Goal: Find specific page/section: Find specific page/section

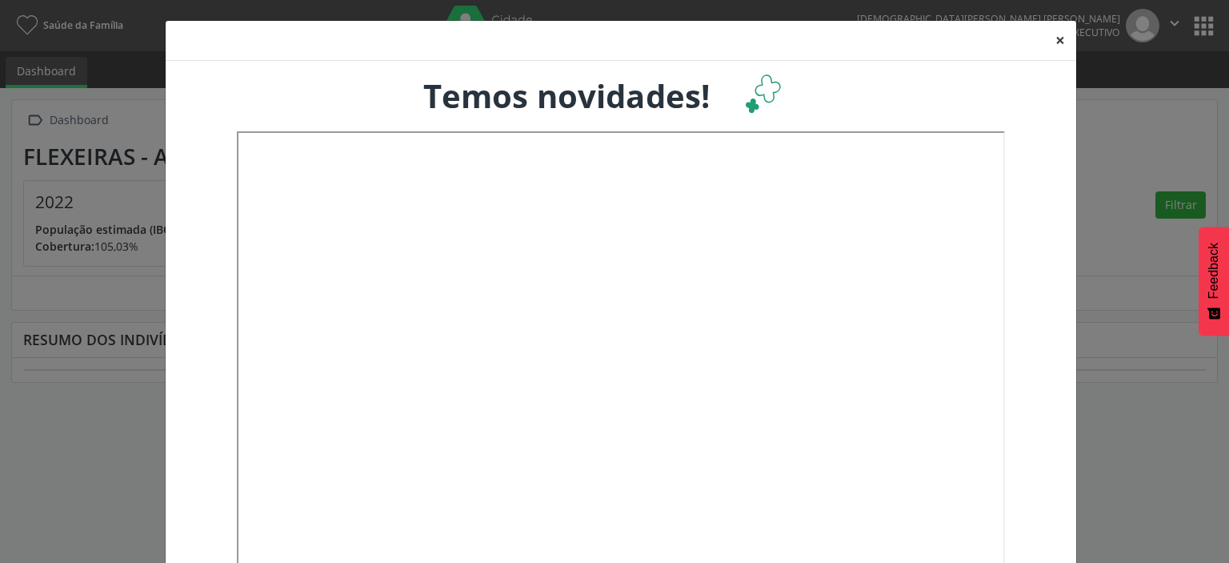
click at [1059, 42] on button "×" at bounding box center [1060, 40] width 32 height 39
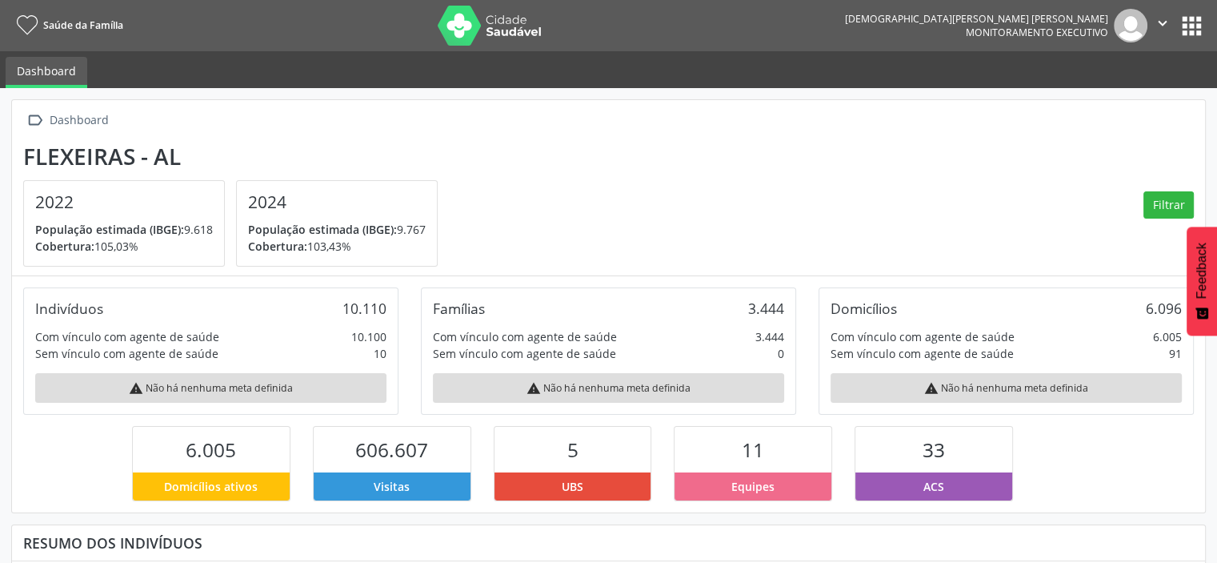
click at [1185, 19] on button "apps" at bounding box center [1192, 26] width 28 height 28
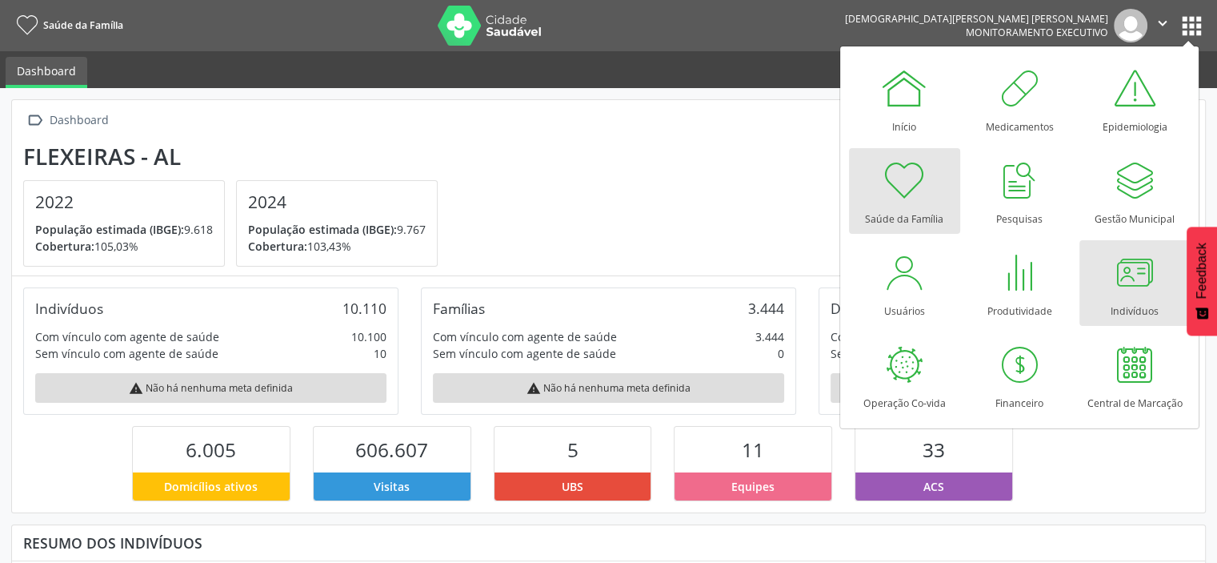
scroll to position [263, 398]
click at [1128, 270] on div at bounding box center [1135, 272] width 48 height 48
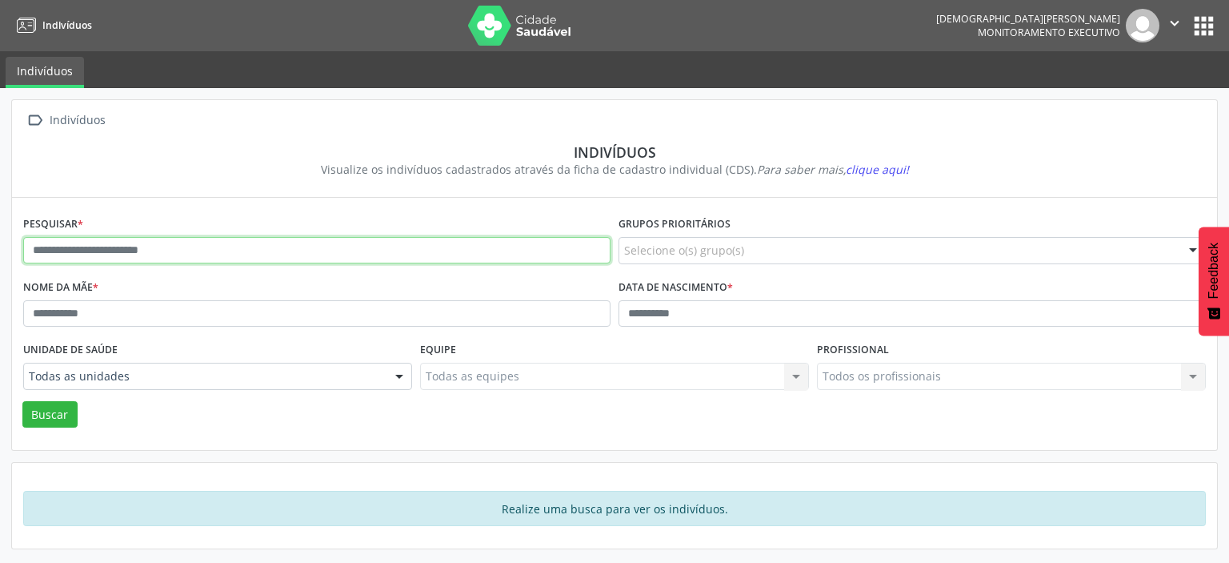
click at [143, 252] on input "text" at bounding box center [316, 250] width 587 height 27
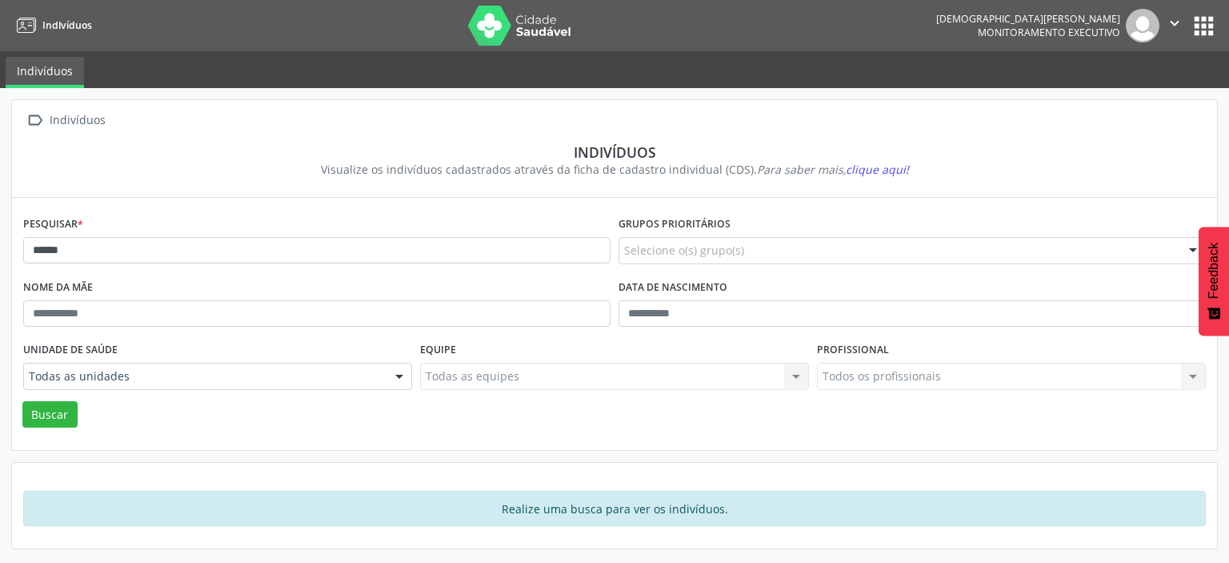
click at [403, 377] on div at bounding box center [399, 376] width 24 height 27
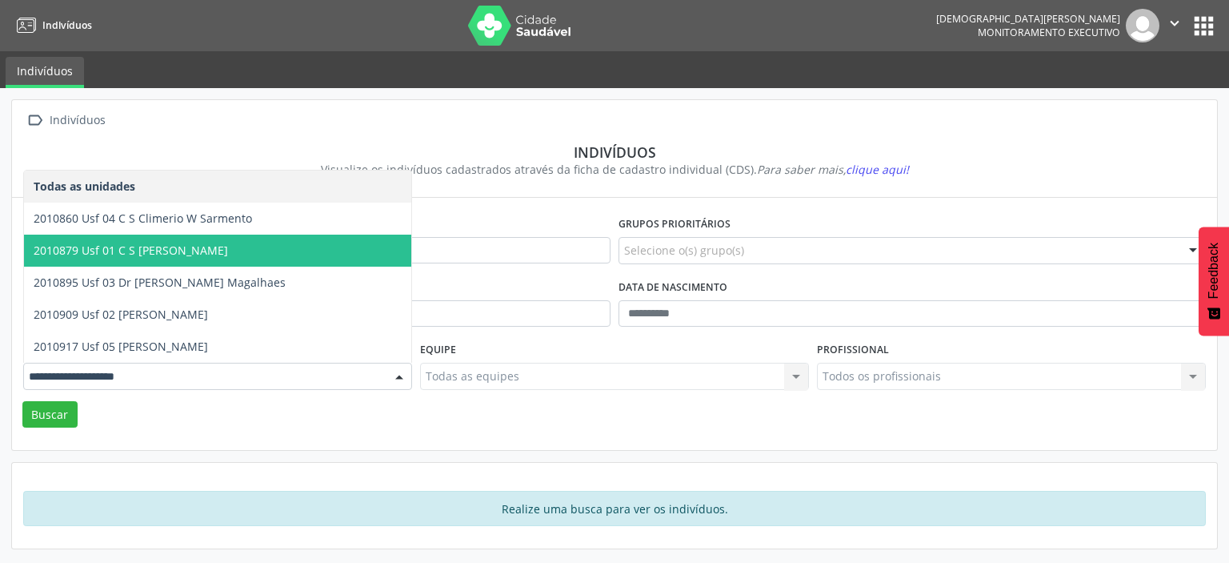
drag, startPoint x: 129, startPoint y: 255, endPoint x: 205, endPoint y: 320, distance: 100.4
click at [131, 255] on span "2010879 Usf 01 C S Dolores Jatoba" at bounding box center [131, 249] width 194 height 15
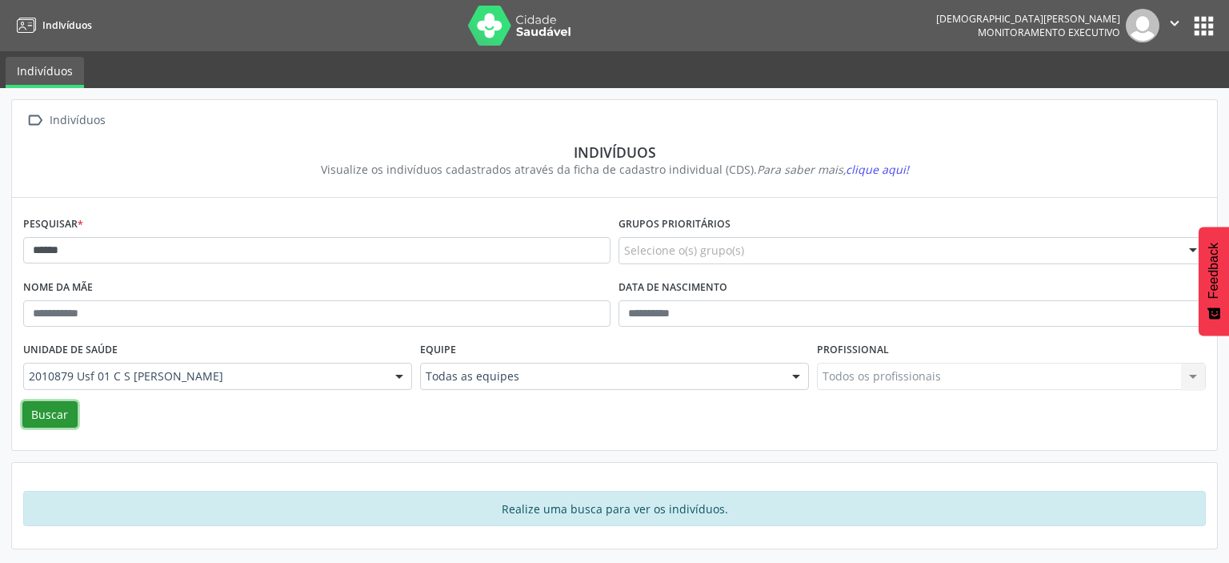
click at [50, 418] on button "Buscar" at bounding box center [49, 414] width 55 height 27
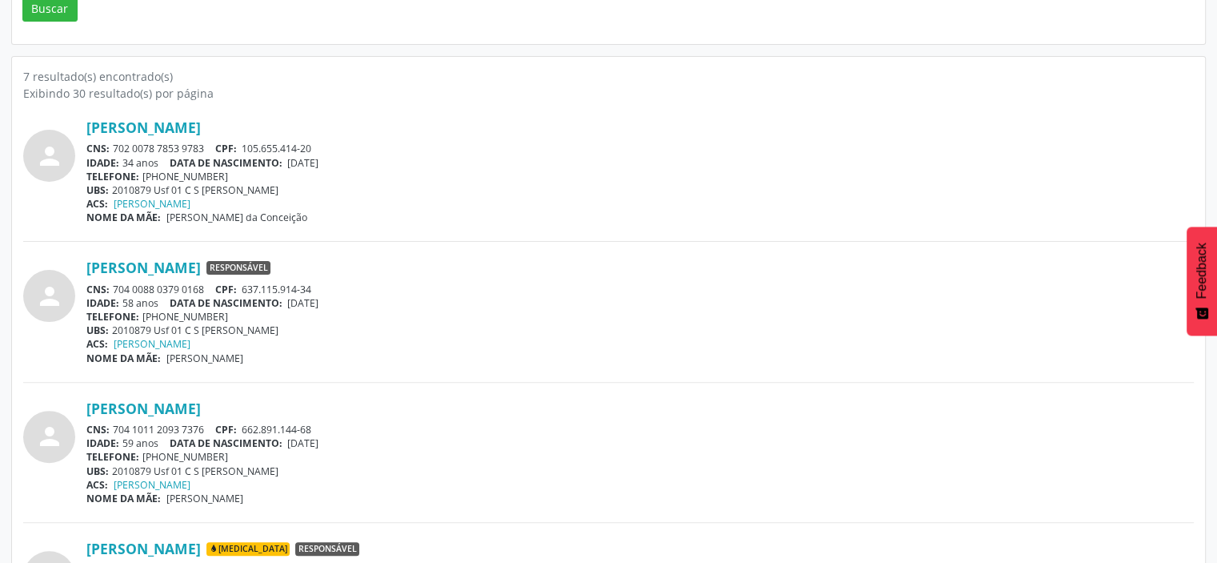
scroll to position [289, 0]
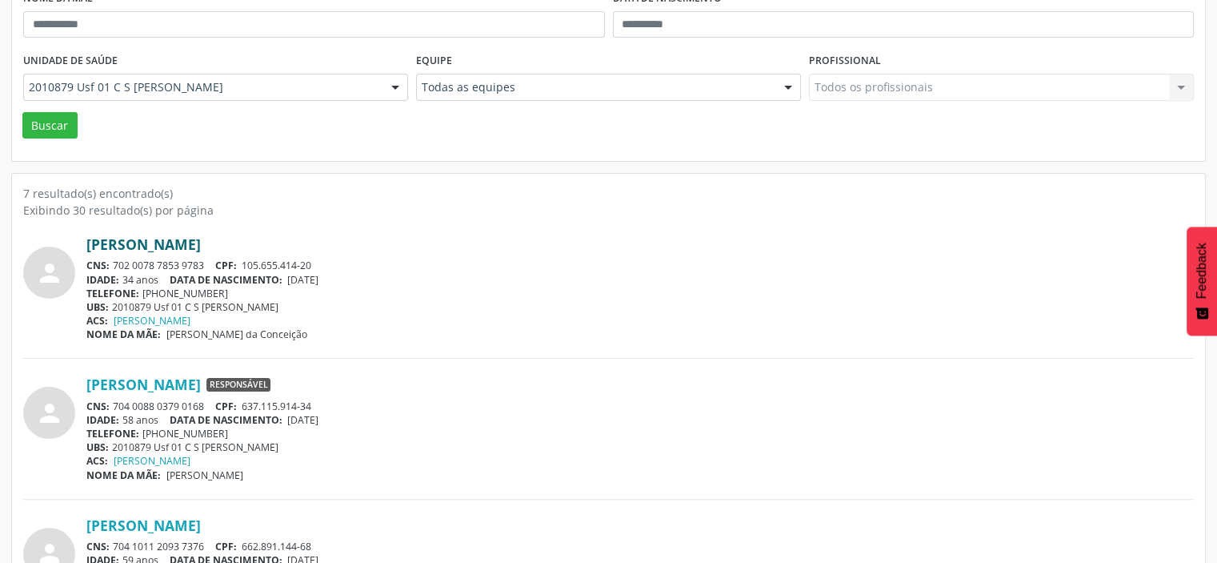
click at [167, 246] on link "Gilvan Antônio da Conceição" at bounding box center [143, 244] width 114 height 18
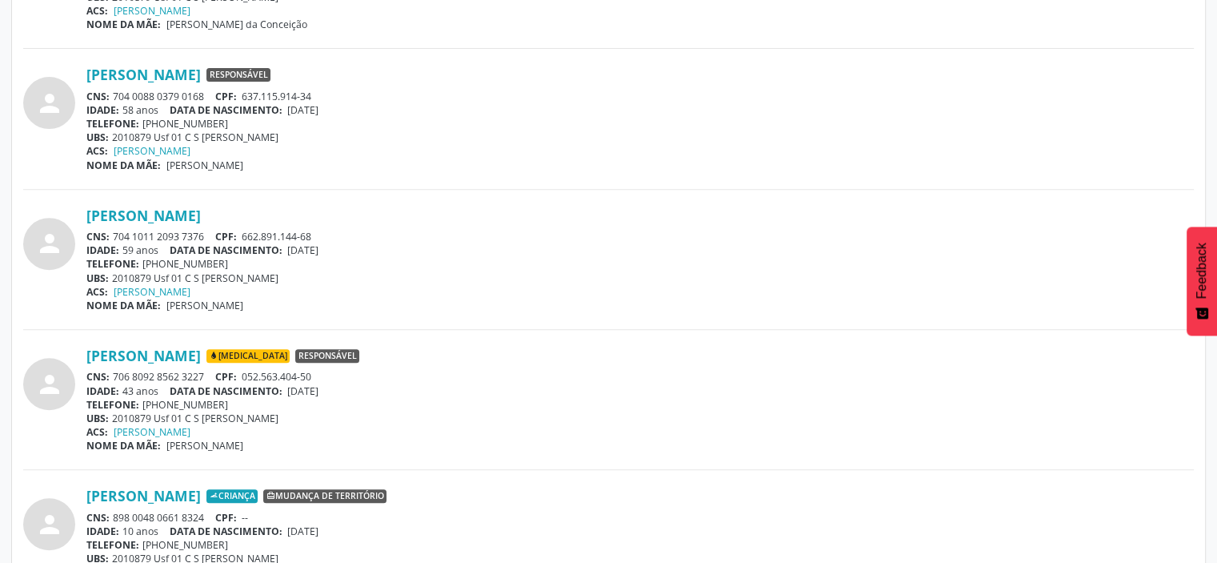
scroll to position [609, 0]
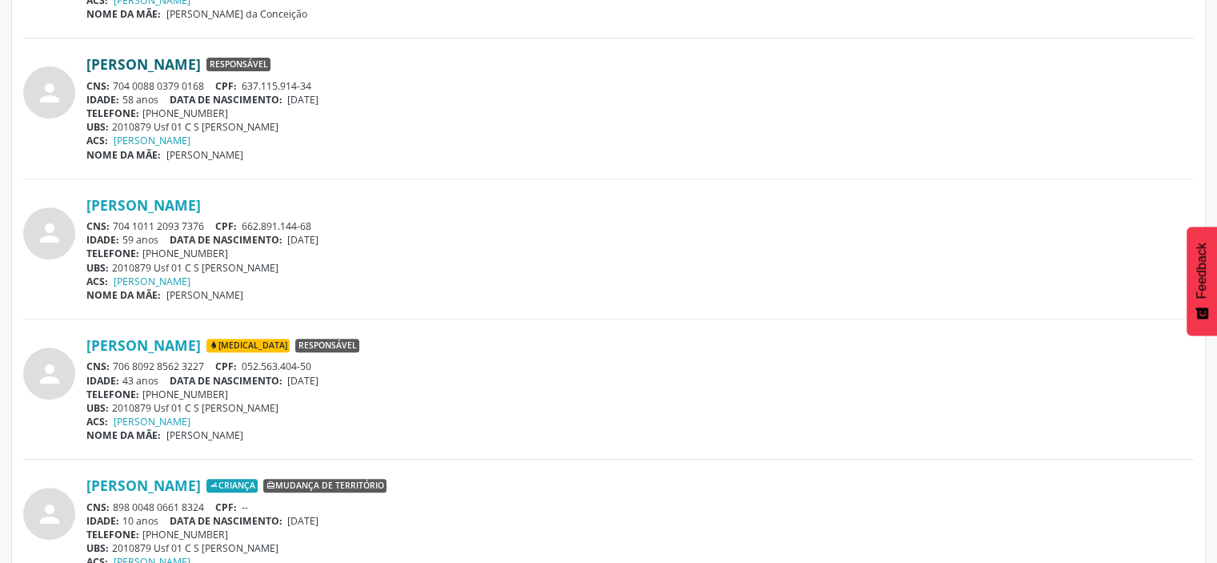
click at [166, 65] on link "Gilvan Emidio da Silva" at bounding box center [143, 64] width 114 height 18
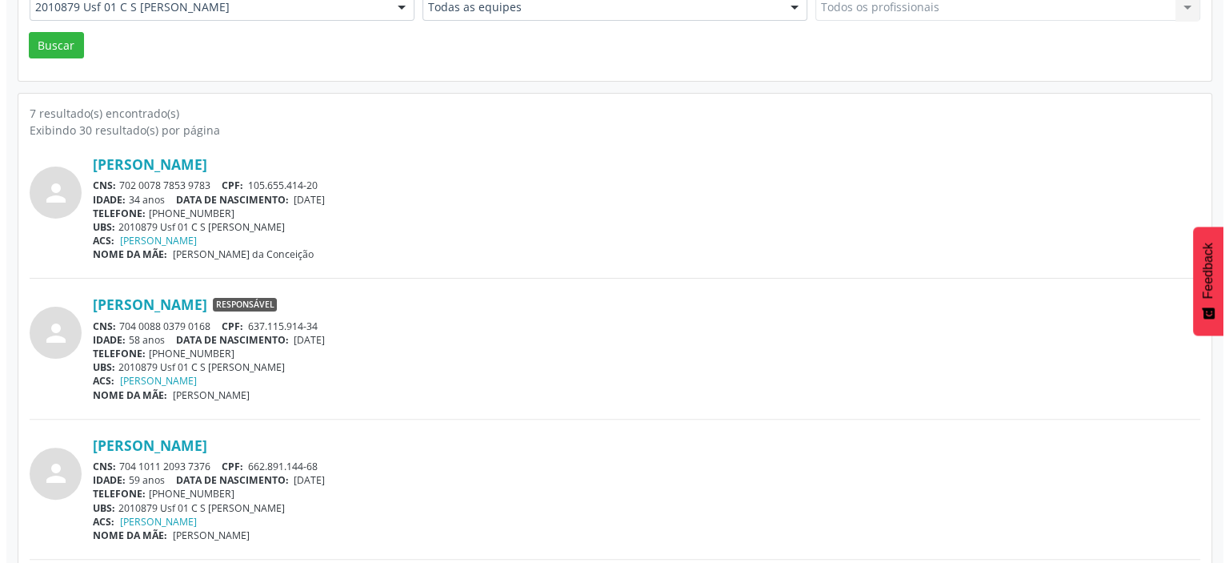
scroll to position [0, 0]
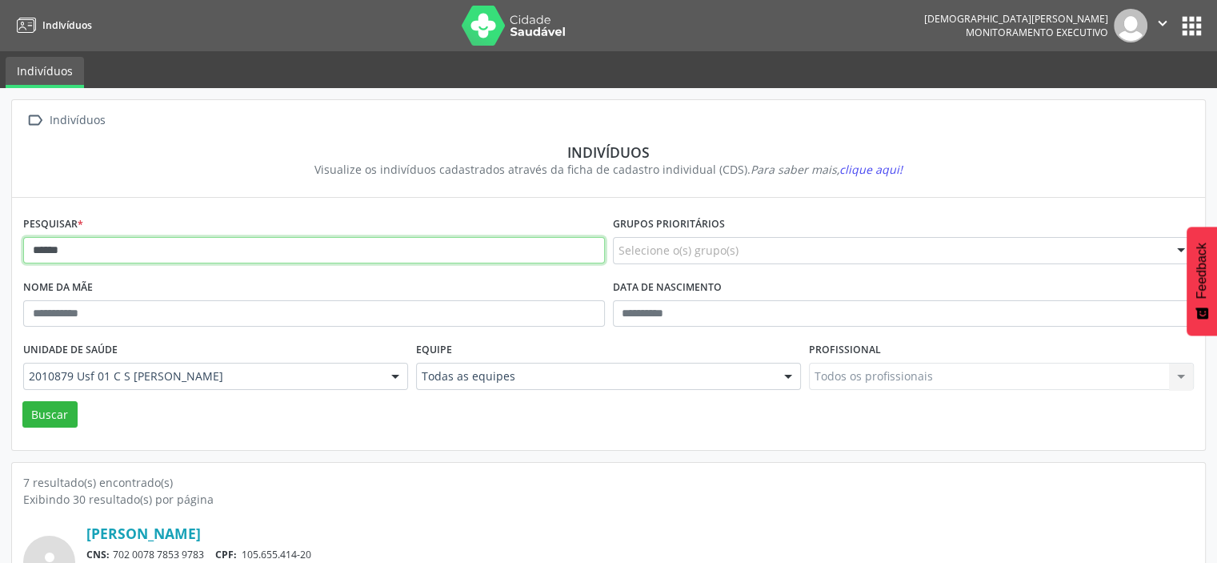
click at [39, 248] on input "******" at bounding box center [314, 250] width 582 height 27
type input "******"
click at [22, 401] on button "Buscar" at bounding box center [49, 414] width 55 height 27
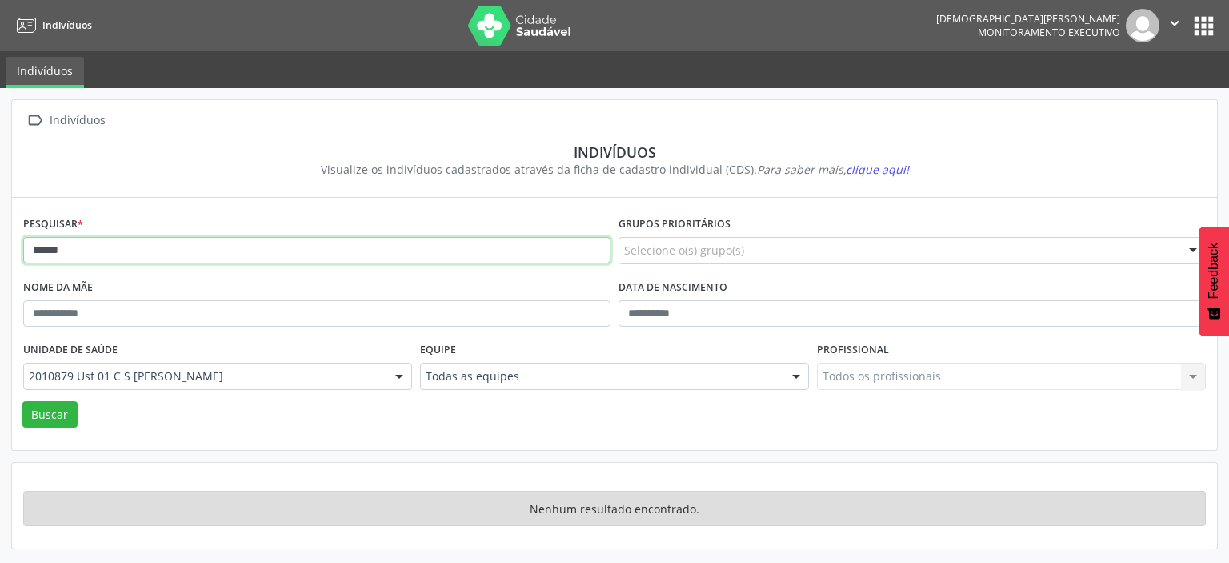
drag, startPoint x: 94, startPoint y: 251, endPoint x: 0, endPoint y: 251, distance: 94.4
click at [0, 251] on div " Indivíduos Indivíduos Visualize os indivíduos cadastrados através da ficha de…" at bounding box center [614, 325] width 1229 height 475
